Goal: Check status: Check status

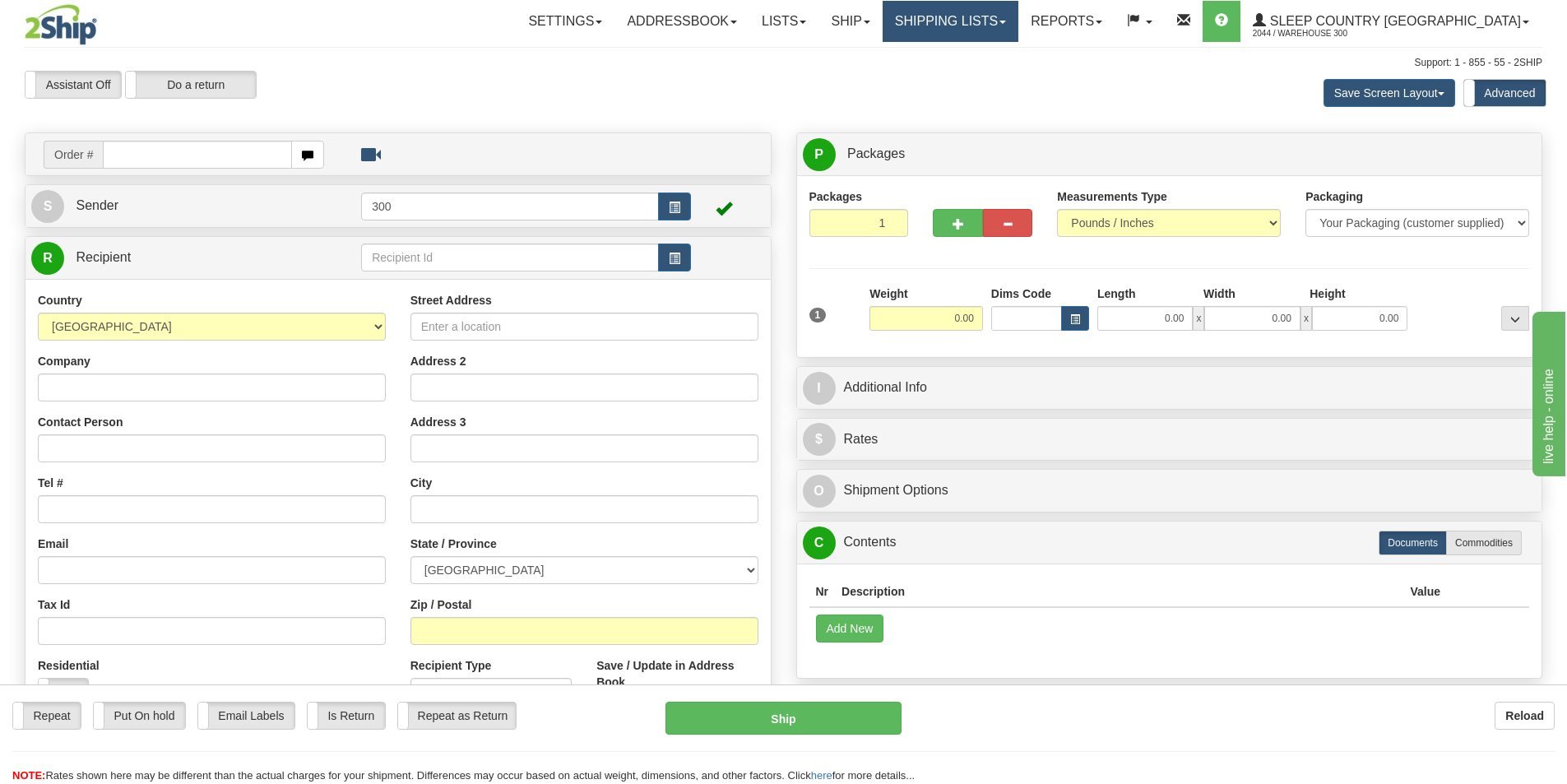
click at [1018, 33] on link "Shipping lists" at bounding box center [950, 21] width 136 height 41
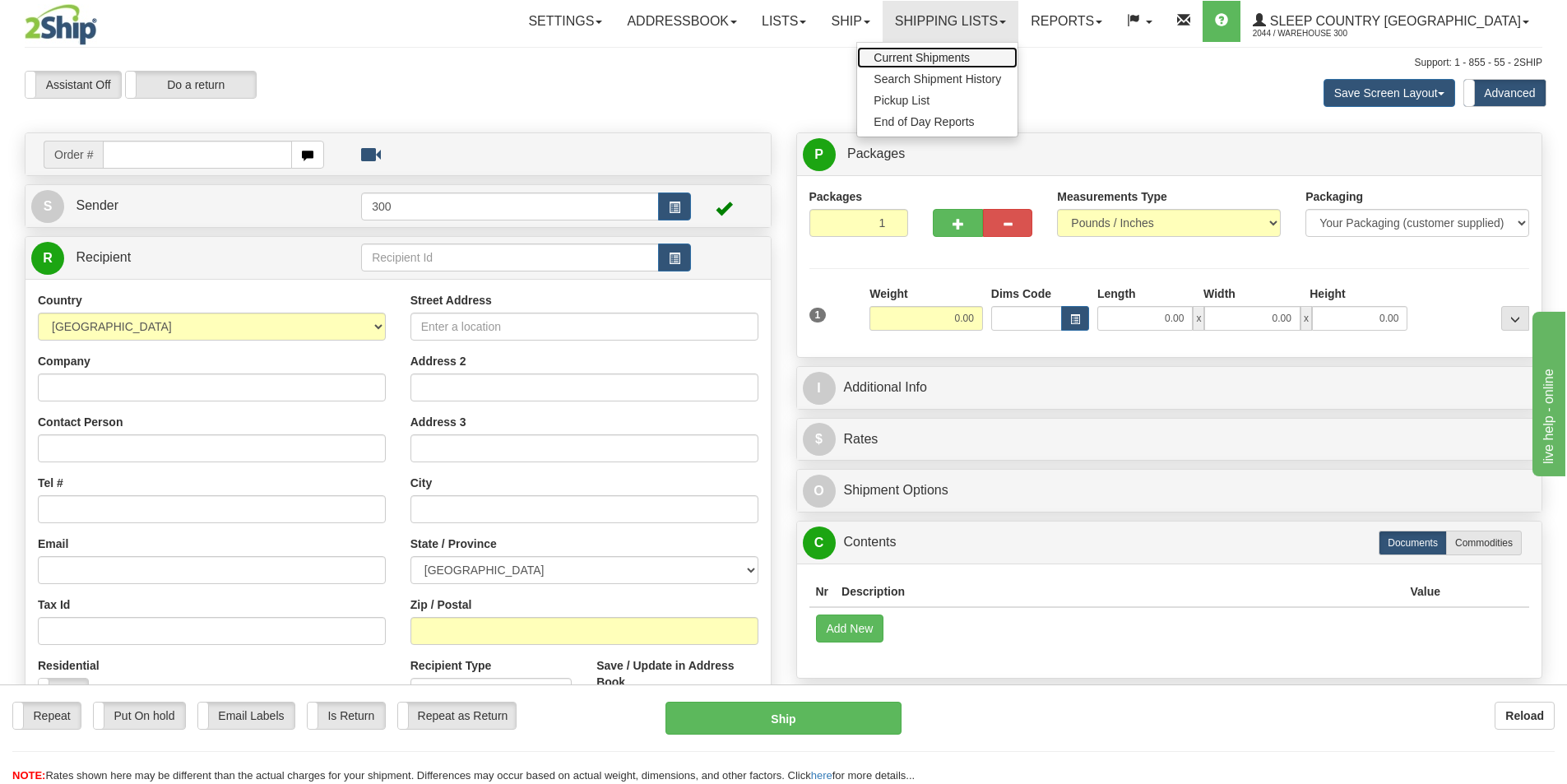
click at [1018, 58] on link "Current Shipments" at bounding box center [937, 57] width 161 height 21
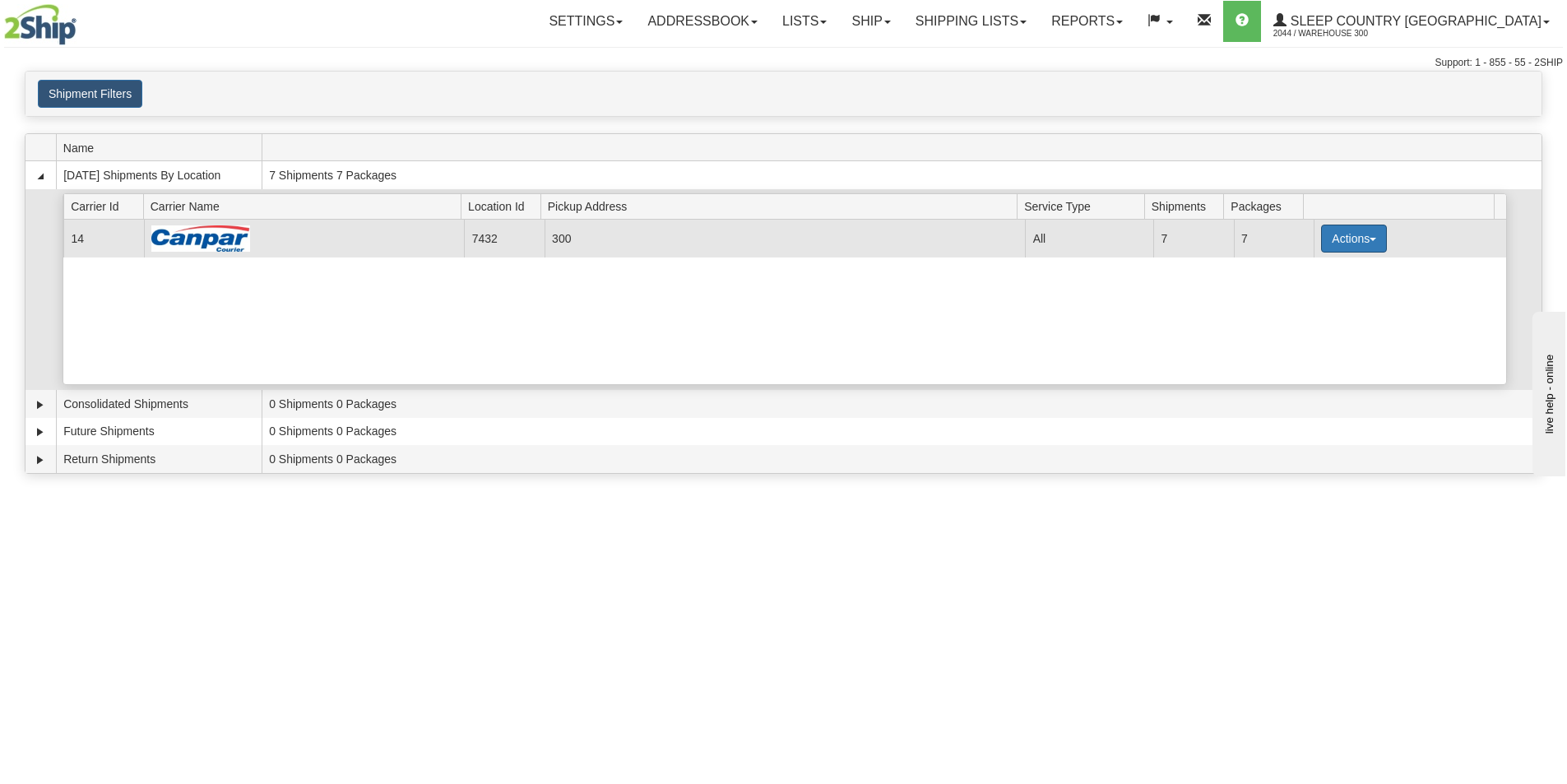
click at [1332, 236] on button "Actions" at bounding box center [1353, 238] width 66 height 28
click at [1314, 292] on link "Close" at bounding box center [1320, 290] width 132 height 21
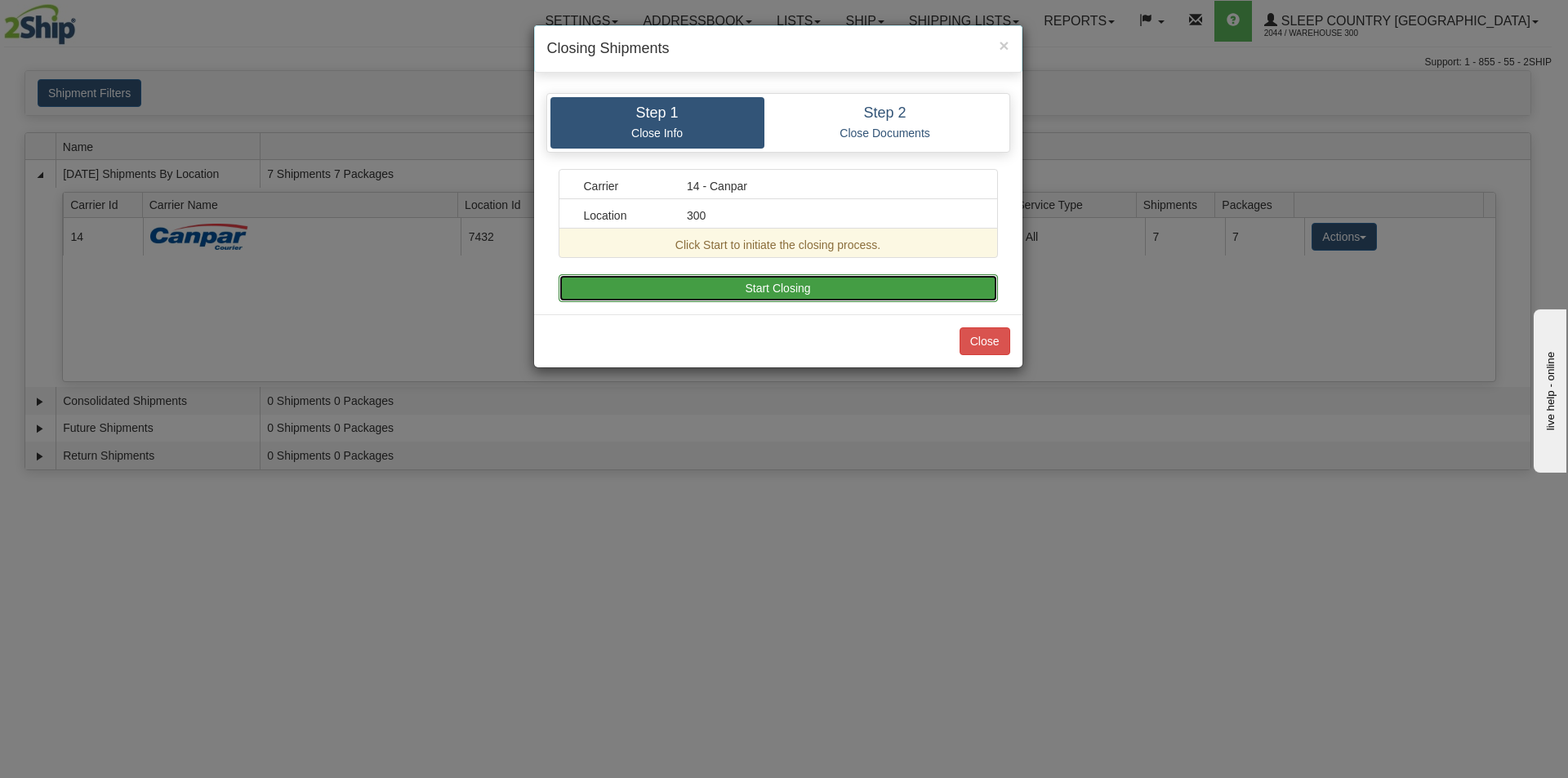
click at [763, 281] on button "Start Closing" at bounding box center [778, 288] width 439 height 28
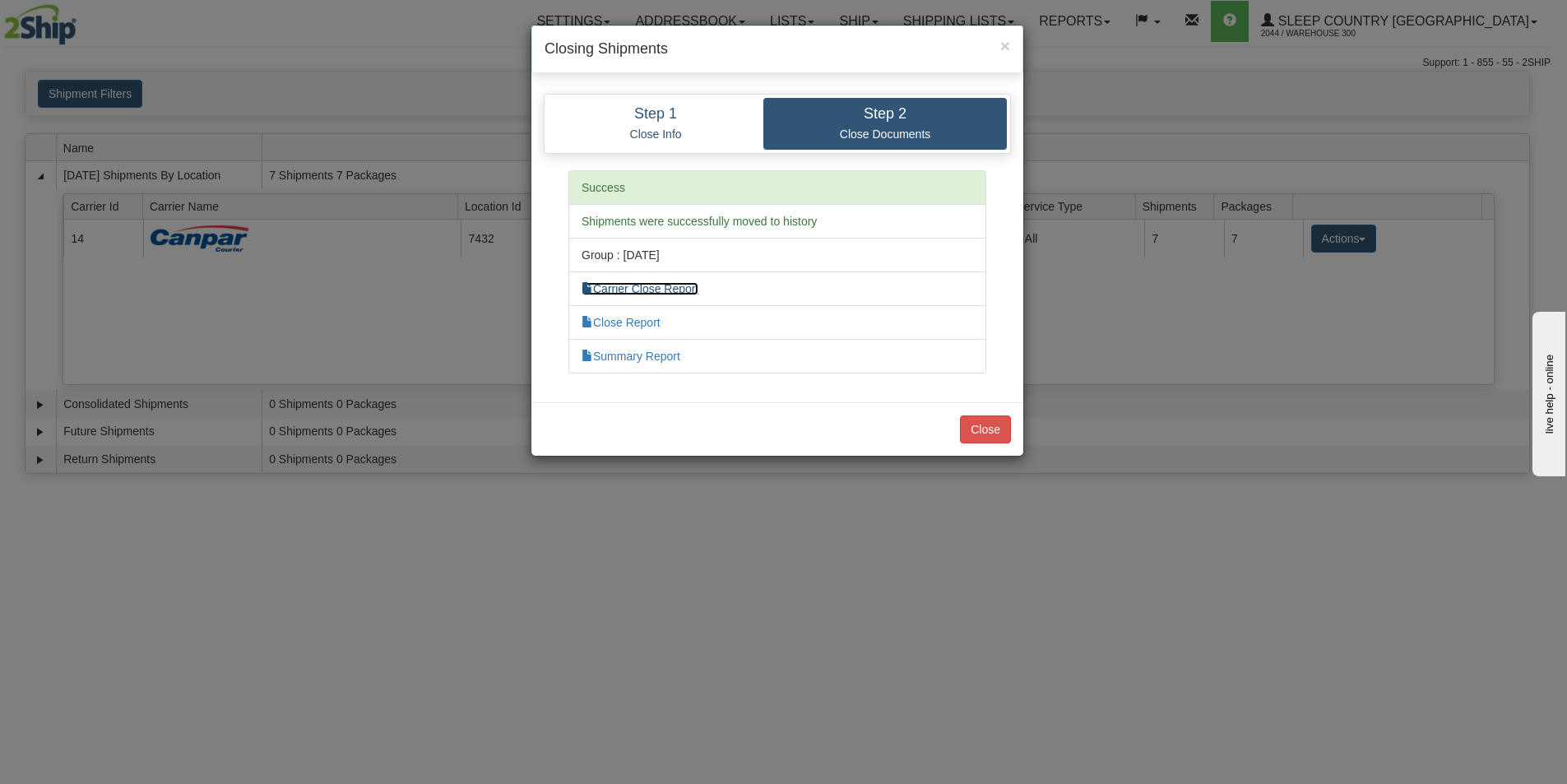
click at [676, 284] on link "Carrier Close Report" at bounding box center [640, 288] width 117 height 13
click at [654, 318] on link "Close Report" at bounding box center [621, 322] width 79 height 13
click at [660, 355] on link "Summary Report" at bounding box center [631, 355] width 99 height 13
click at [986, 425] on button "Close" at bounding box center [986, 429] width 51 height 28
